Goal: Task Accomplishment & Management: Complete application form

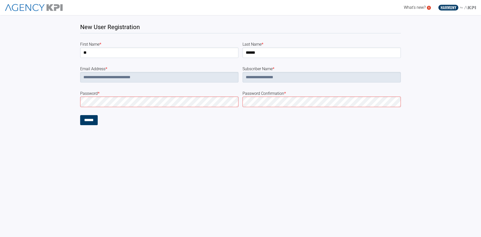
click at [172, 122] on div "******" at bounding box center [159, 120] width 158 height 10
click at [93, 121] on input "******" at bounding box center [89, 120] width 18 height 10
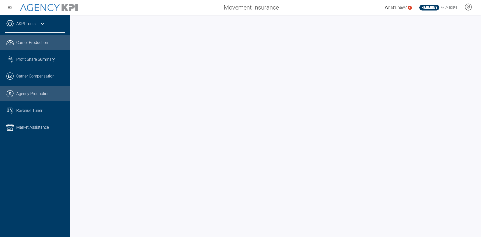
click at [50, 95] on div "Agency Production" at bounding box center [40, 94] width 49 height 6
